Goal: Task Accomplishment & Management: Manage account settings

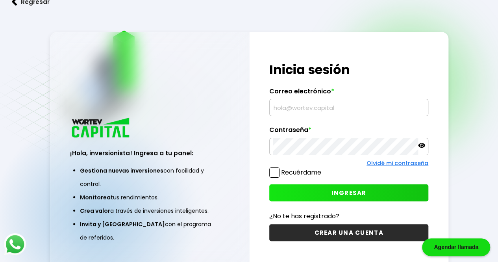
click at [312, 108] on input "text" at bounding box center [349, 107] width 152 height 17
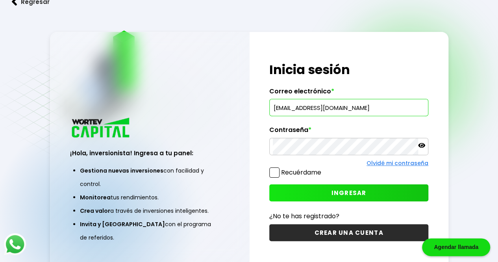
type input "[EMAIL_ADDRESS][DOMAIN_NAME]"
click at [419, 146] on icon at bounding box center [421, 145] width 7 height 5
click at [271, 170] on span at bounding box center [274, 172] width 10 height 10
click at [323, 168] on input "Recuérdame" at bounding box center [323, 168] width 0 height 0
click at [325, 184] on button "INGRESAR" at bounding box center [348, 192] width 159 height 17
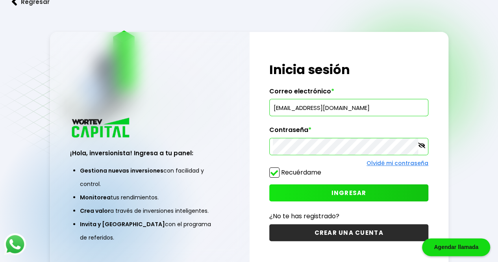
click at [329, 195] on button "INGRESAR" at bounding box center [348, 192] width 159 height 17
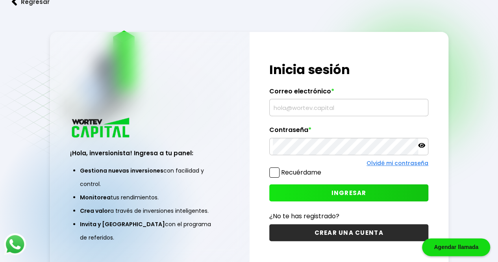
click at [358, 100] on div at bounding box center [348, 107] width 159 height 17
click at [348, 109] on input "text" at bounding box center [349, 107] width 152 height 17
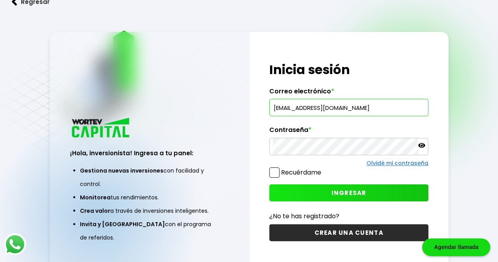
type input "[EMAIL_ADDRESS][DOMAIN_NAME]"
click at [277, 171] on span at bounding box center [274, 172] width 10 height 10
click at [323, 168] on input "Recuérdame" at bounding box center [323, 168] width 0 height 0
click at [343, 186] on button "INGRESAR" at bounding box center [348, 192] width 159 height 17
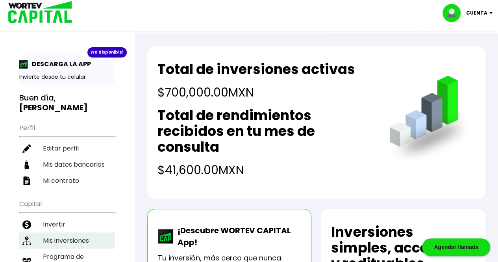
click at [94, 232] on li "Mis inversiones" at bounding box center [67, 240] width 96 height 16
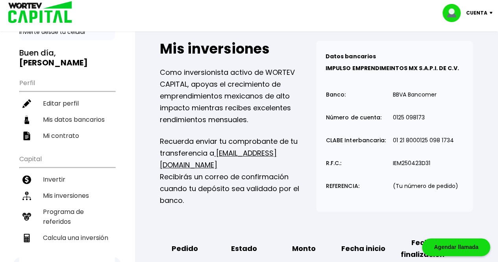
scroll to position [67, 0]
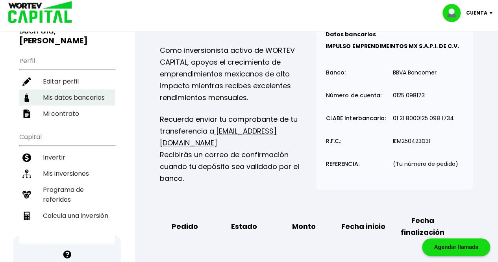
click at [89, 89] on li "Mis datos bancarios" at bounding box center [67, 97] width 96 height 16
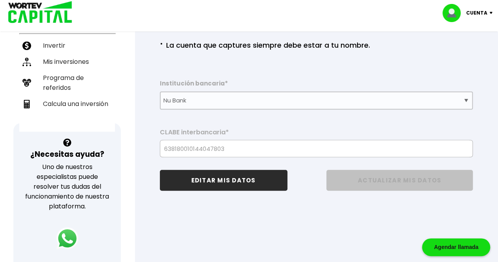
scroll to position [183, 0]
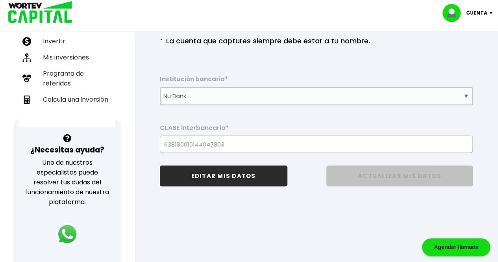
click at [218, 175] on button "EDITAR MIS DATOS" at bounding box center [223, 175] width 127 height 21
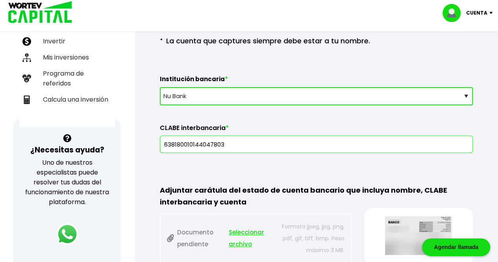
click at [467, 97] on select "Selecciona tu banco ABC Capital Actinver Afirme Albo ASP Banamex Banbajio Banco…" at bounding box center [316, 96] width 313 height 18
select select "BBVA Bancomer"
click at [160, 87] on select "Selecciona tu banco ABC Capital Actinver Afirme Albo ASP Banamex Banbajio Banco…" at bounding box center [316, 96] width 313 height 18
click at [258, 147] on input "text" at bounding box center [316, 144] width 306 height 17
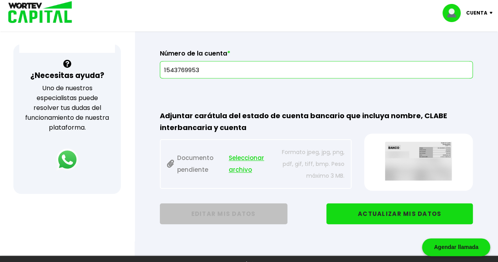
scroll to position [260, 0]
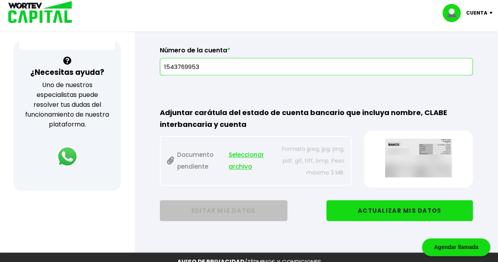
type input "1543769953"
click at [234, 156] on span "Seleccionar archivo" at bounding box center [250, 161] width 42 height 24
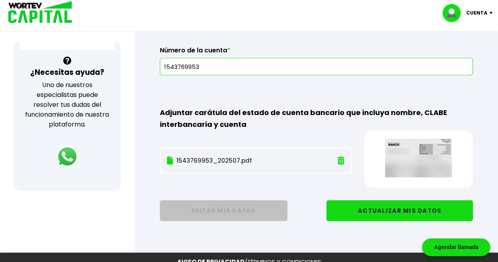
click at [378, 205] on button "ACTUALIZAR MIS DATOS" at bounding box center [399, 210] width 146 height 21
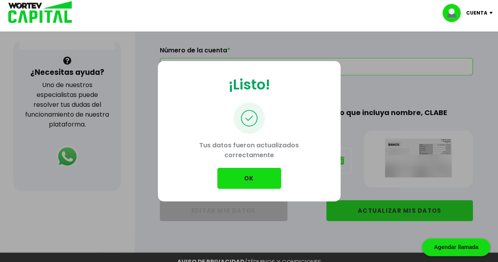
click at [238, 175] on button "OK" at bounding box center [249, 178] width 64 height 21
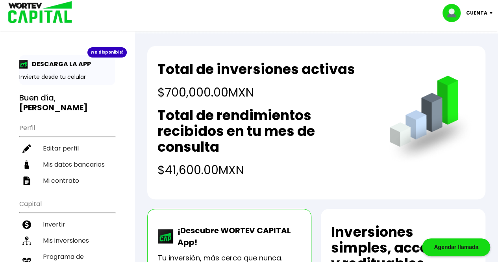
click at [489, 13] on img at bounding box center [492, 13] width 11 height 2
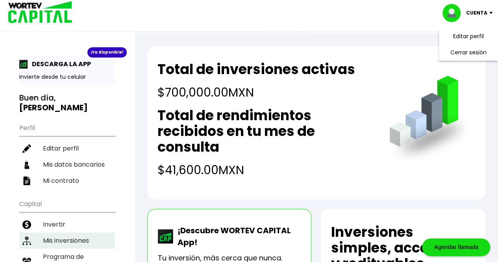
click at [85, 232] on li "Mis inversiones" at bounding box center [67, 240] width 96 height 16
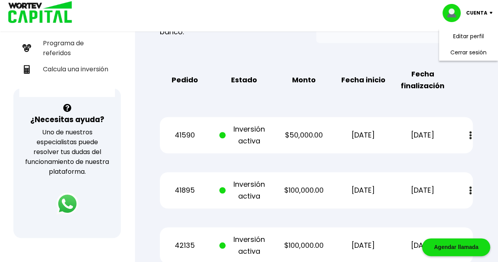
scroll to position [214, 0]
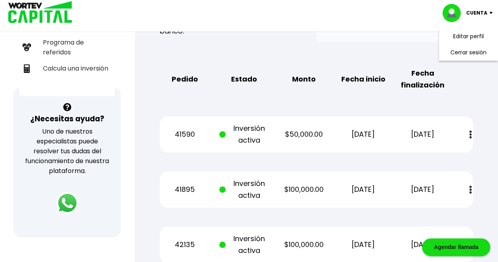
click at [471, 134] on img at bounding box center [470, 134] width 2 height 8
click at [312, 137] on p "$50,000.00" at bounding box center [304, 134] width 50 height 12
click at [227, 133] on span at bounding box center [224, 134] width 10 height 24
click at [308, 135] on p "$50,000.00" at bounding box center [304, 134] width 50 height 12
click at [420, 155] on link "Estado de cuenta" at bounding box center [415, 156] width 55 height 10
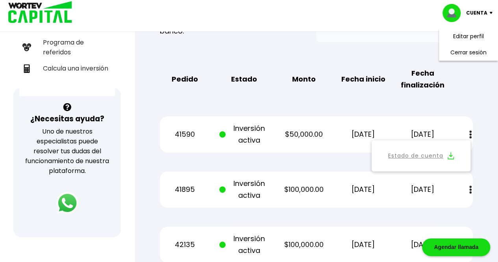
click at [471, 132] on img at bounding box center [470, 134] width 2 height 8
click at [471, 139] on button at bounding box center [470, 134] width 11 height 17
click at [471, 135] on img at bounding box center [470, 134] width 2 height 8
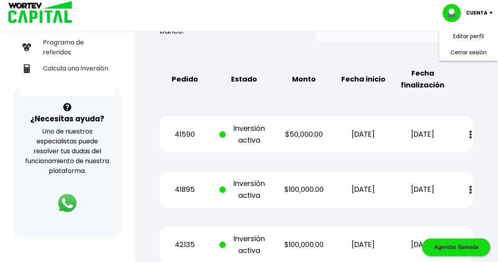
click at [467, 190] on button at bounding box center [470, 189] width 11 height 17
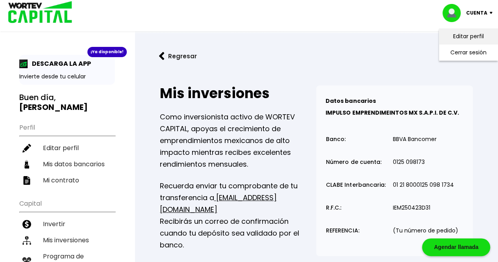
scroll to position [0, 0]
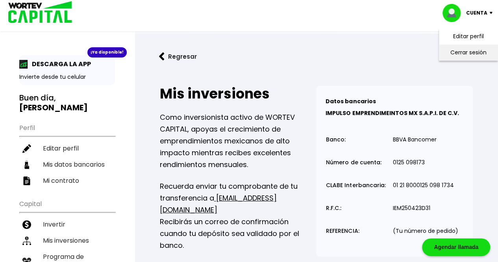
click at [463, 57] on li "Cerrar sesión" at bounding box center [468, 52] width 63 height 16
